Goal: Task Accomplishment & Management: Use online tool/utility

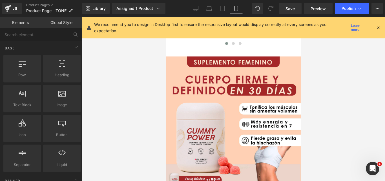
click at [250, 44] on div at bounding box center [233, 45] width 135 height 8
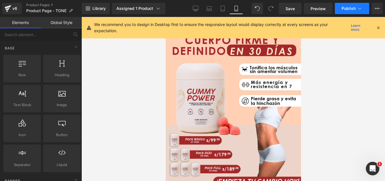
click at [352, 7] on span "Publish" at bounding box center [349, 8] width 14 height 5
click at [287, 6] on span "Save" at bounding box center [290, 9] width 9 height 6
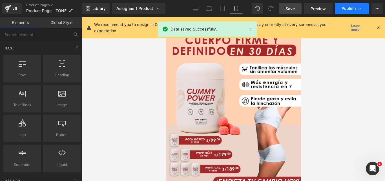
click at [354, 6] on span "Publish" at bounding box center [349, 8] width 14 height 5
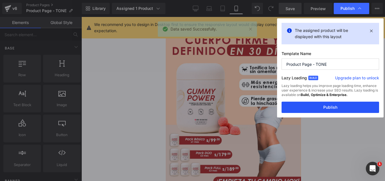
click at [334, 108] on button "Publish" at bounding box center [331, 107] width 98 height 11
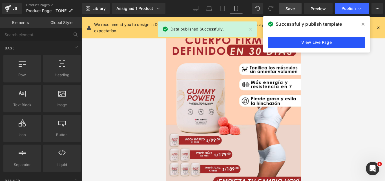
click at [323, 44] on link "View Live Page" at bounding box center [317, 42] width 98 height 11
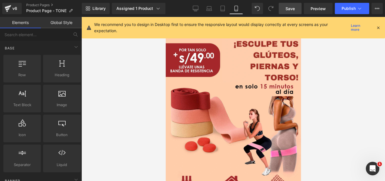
scroll to position [1494, 0]
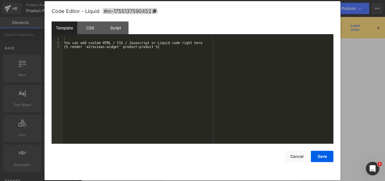
click at [240, 125] on div "Liquid" at bounding box center [233, 126] width 135 height 3
drag, startPoint x: 196, startPoint y: 42, endPoint x: 80, endPoint y: 45, distance: 116.5
click at [68, 44] on div "You can add custom HTML / CSS / Javascript or Liquid code right here {% render …" at bounding box center [198, 94] width 271 height 114
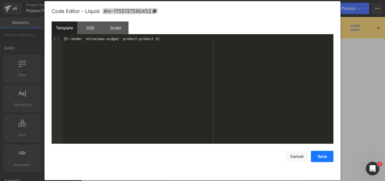
click at [326, 158] on button "Save" at bounding box center [322, 156] width 23 height 11
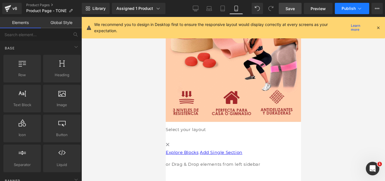
click at [348, 8] on span "Publish" at bounding box center [349, 8] width 14 height 5
click at [282, 5] on link "Save" at bounding box center [290, 8] width 23 height 11
click at [273, 148] on div "Explore Blocks Add Single Section" at bounding box center [233, 152] width 135 height 8
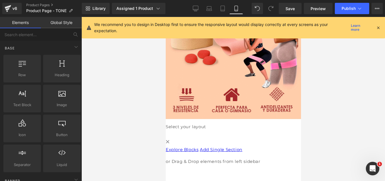
scroll to position [1469, 0]
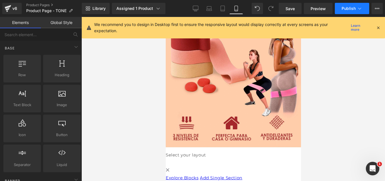
click at [352, 12] on button "Publish" at bounding box center [352, 8] width 34 height 11
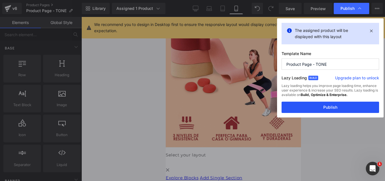
click at [332, 105] on button "Publish" at bounding box center [331, 107] width 98 height 11
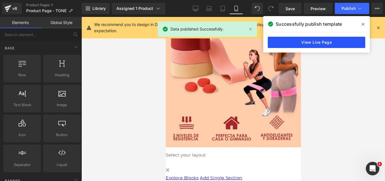
click at [323, 43] on link "View Live Page" at bounding box center [317, 42] width 98 height 11
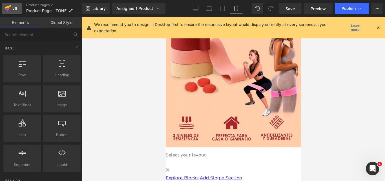
click at [13, 8] on div "v6" at bounding box center [14, 8] width 7 height 7
